Goal: Book appointment/travel/reservation

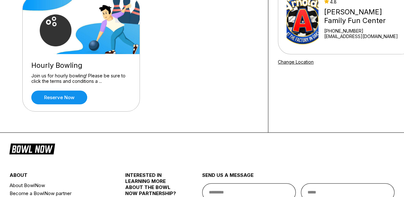
scroll to position [73, 0]
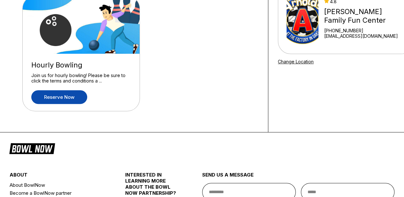
click at [66, 98] on link "Reserve now" at bounding box center [59, 97] width 56 height 14
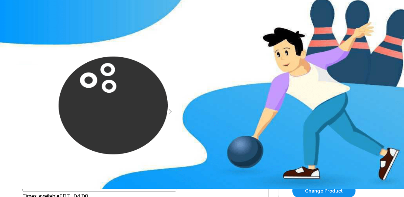
scroll to position [10, 0]
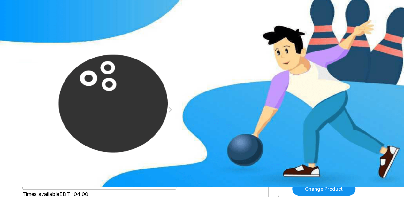
click at [70, 74] on icon at bounding box center [72, 73] width 4 height 4
click at [79, 67] on icon at bounding box center [81, 65] width 4 height 4
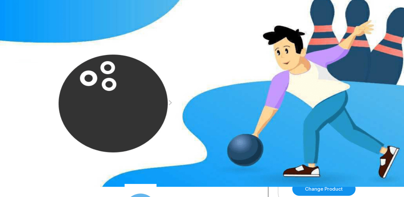
click at [79, 67] on icon at bounding box center [81, 65] width 4 height 4
type input "*"
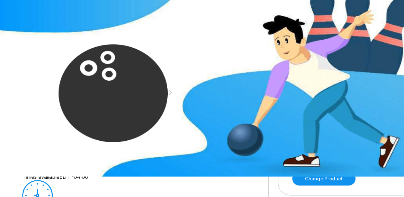
scroll to position [23, 0]
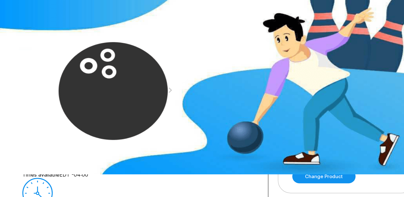
click at [76, 115] on div "2" at bounding box center [71, 110] width 9 height 9
click at [74, 75] on icon at bounding box center [72, 74] width 4 height 4
click at [85, 70] on button at bounding box center [80, 66] width 9 height 7
type input "*"
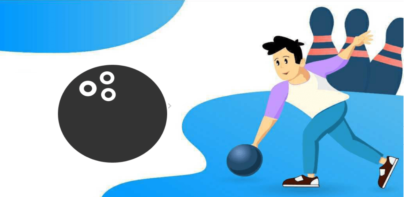
scroll to position [0, 2]
